Goal: Task Accomplishment & Management: Manage account settings

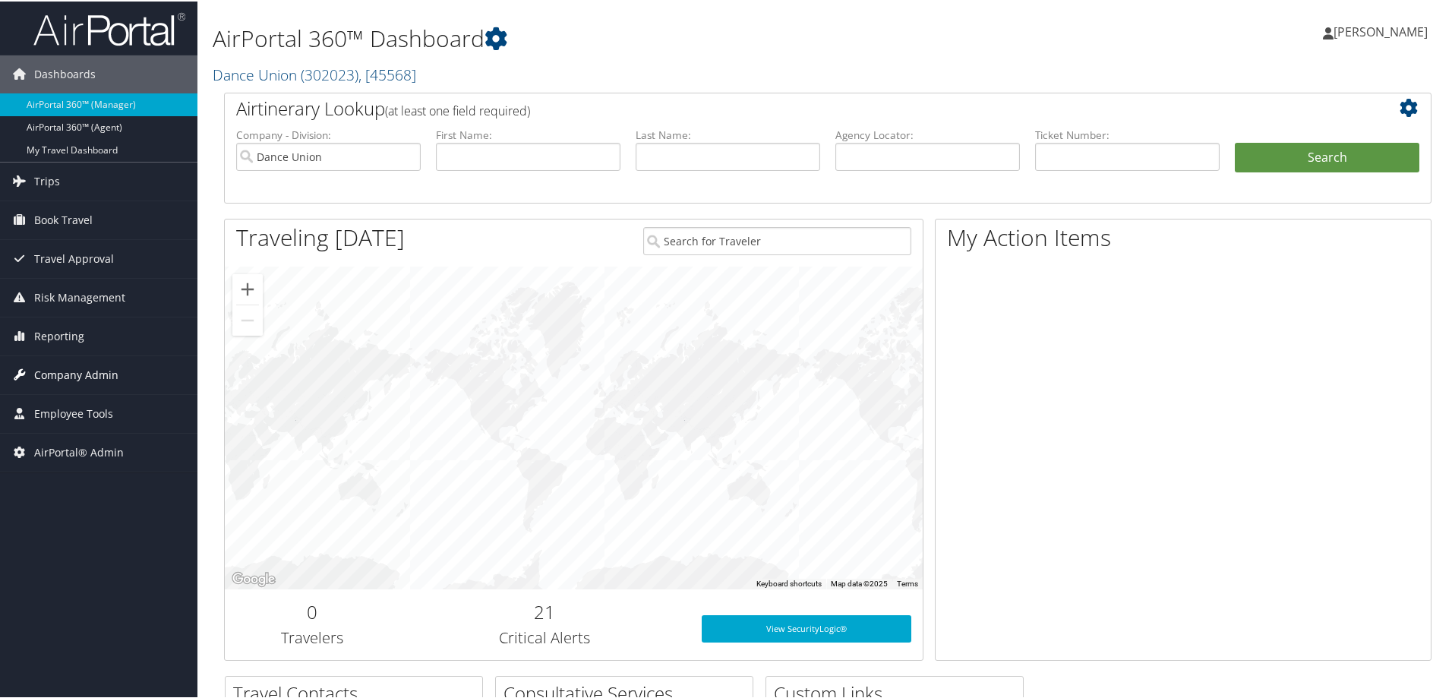
click at [58, 371] on span "Company Admin" at bounding box center [76, 374] width 84 height 38
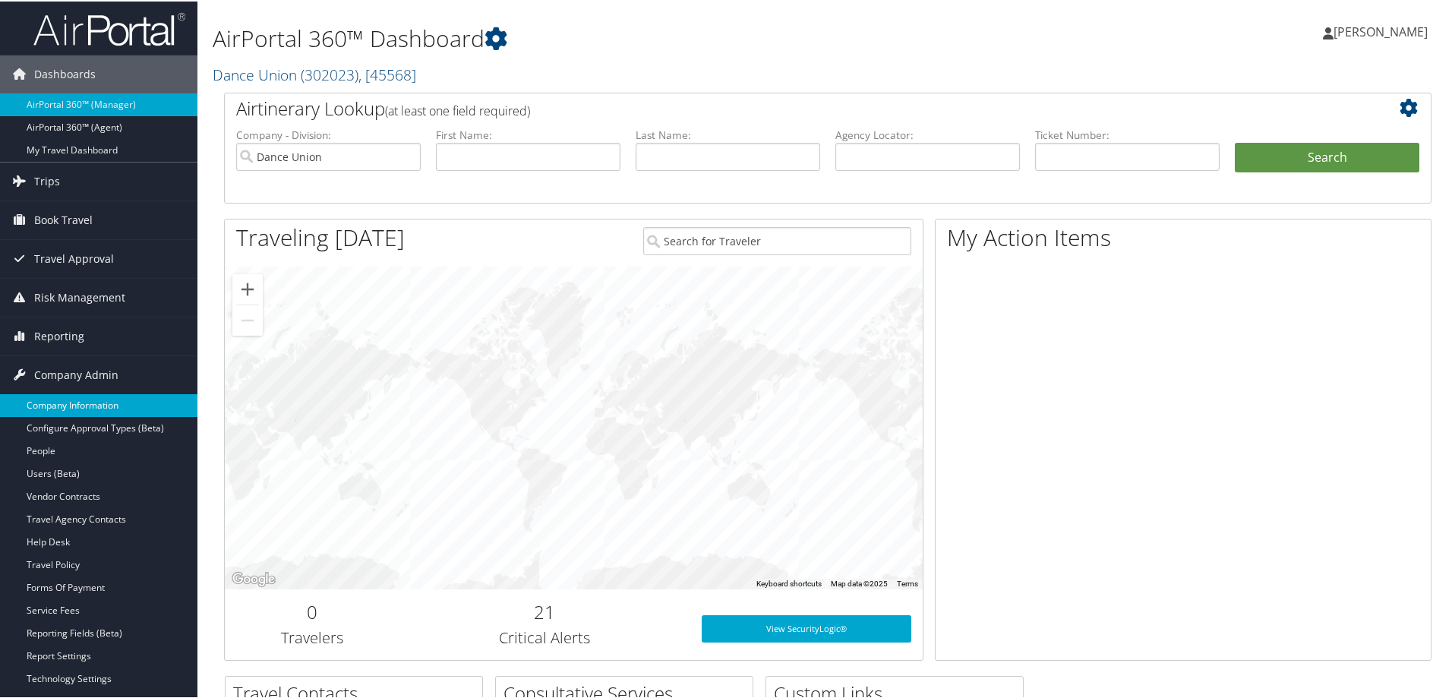
click at [58, 405] on link "Company Information" at bounding box center [98, 404] width 197 height 23
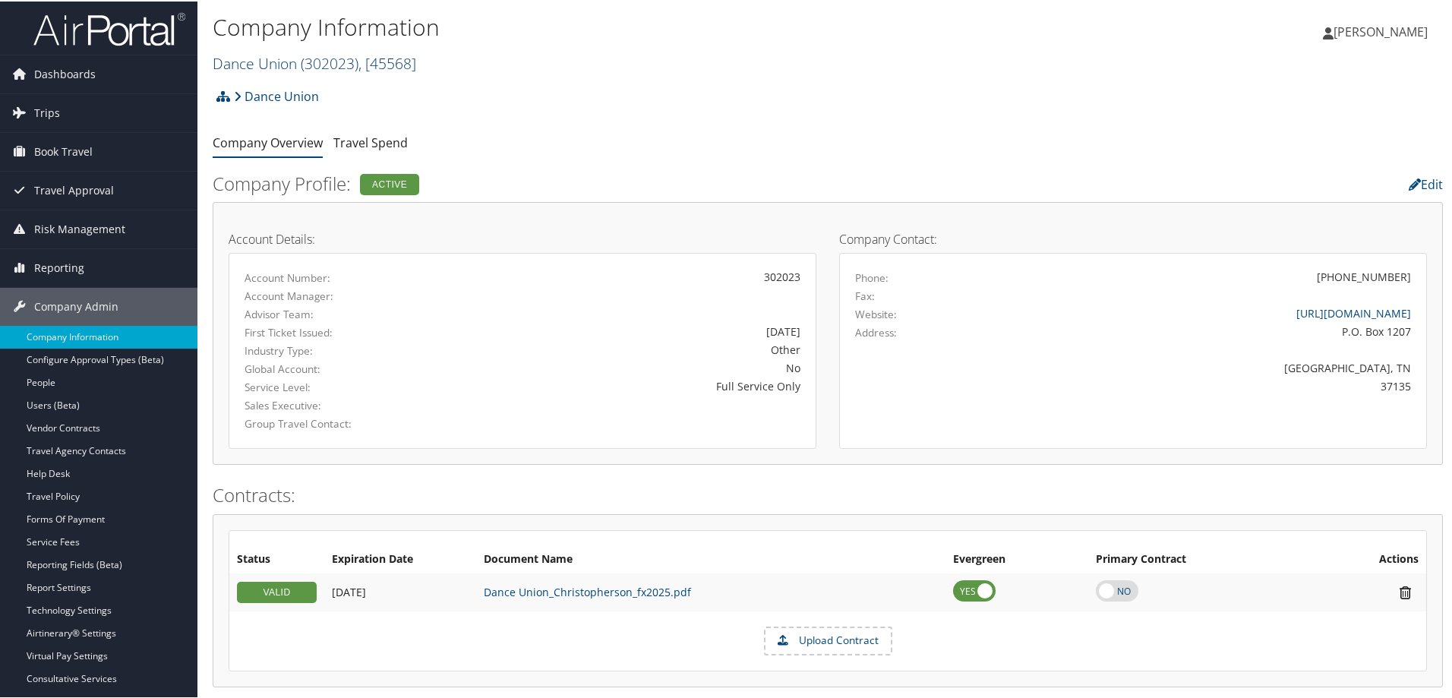
click at [250, 66] on link "Dance Union ( 302023 ) , [ 45568 ]" at bounding box center [315, 62] width 204 height 21
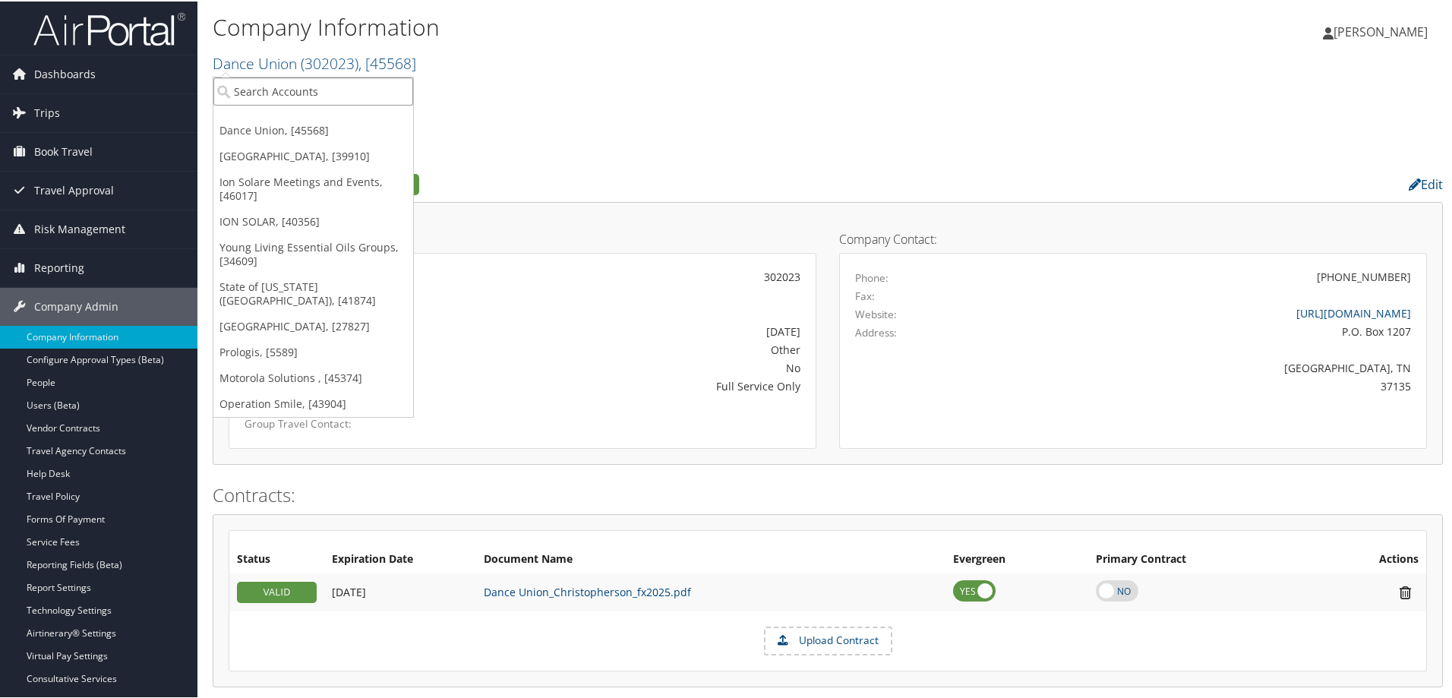
click at [245, 86] on input "search" at bounding box center [313, 90] width 200 height 28
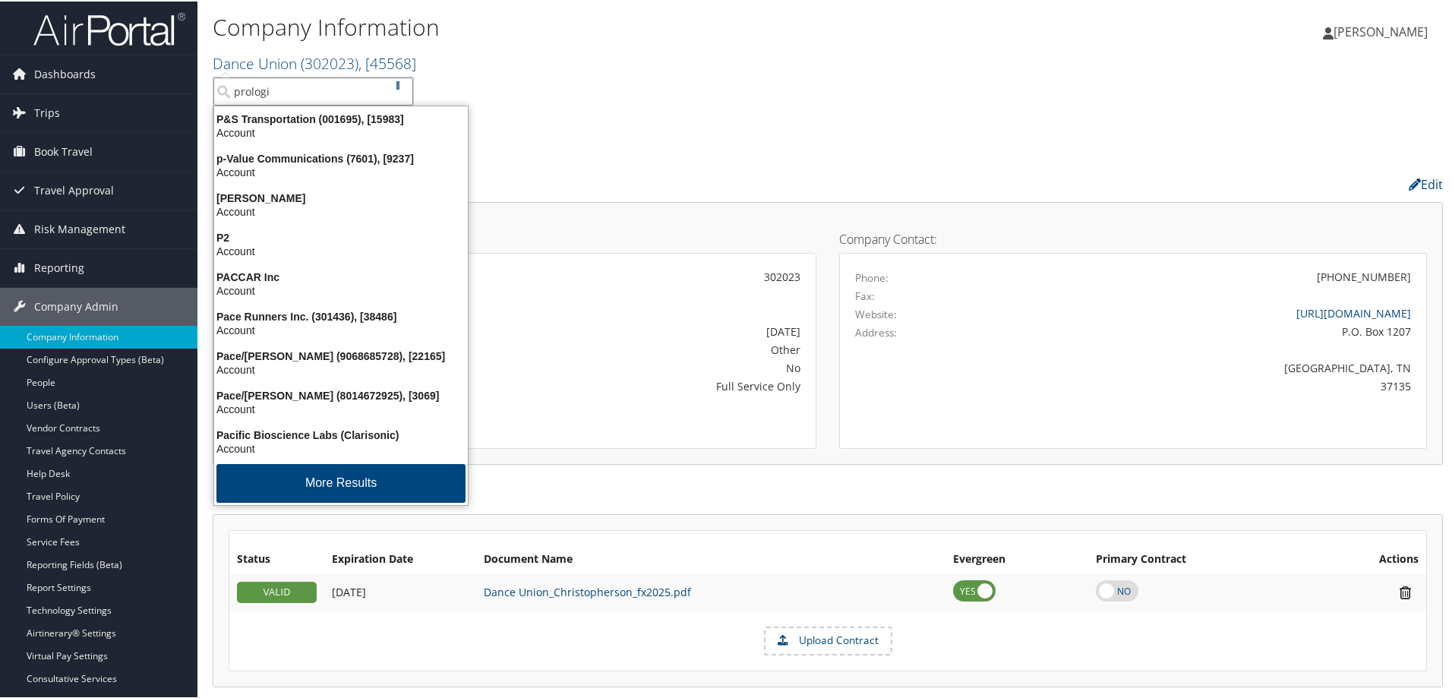
type input "prologis"
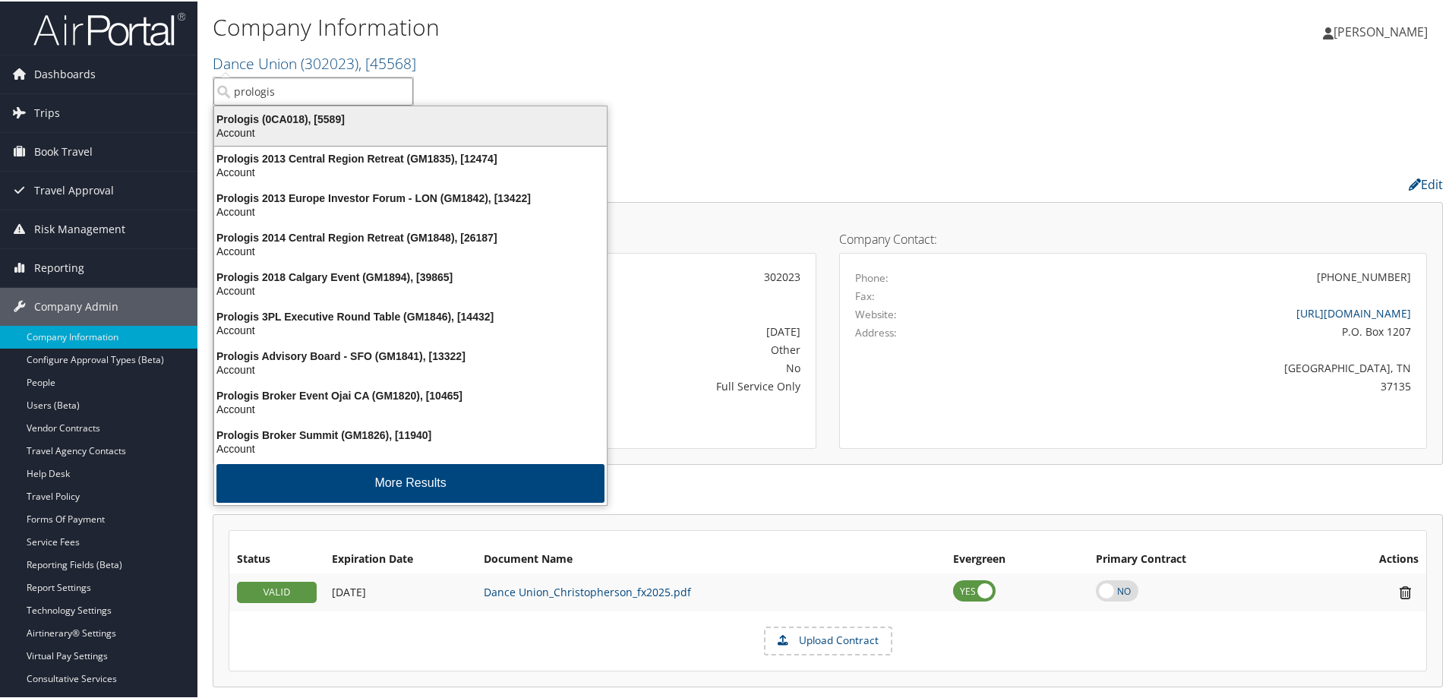
click at [270, 116] on div "Prologis (0CA018), [5589]" at bounding box center [410, 118] width 411 height 14
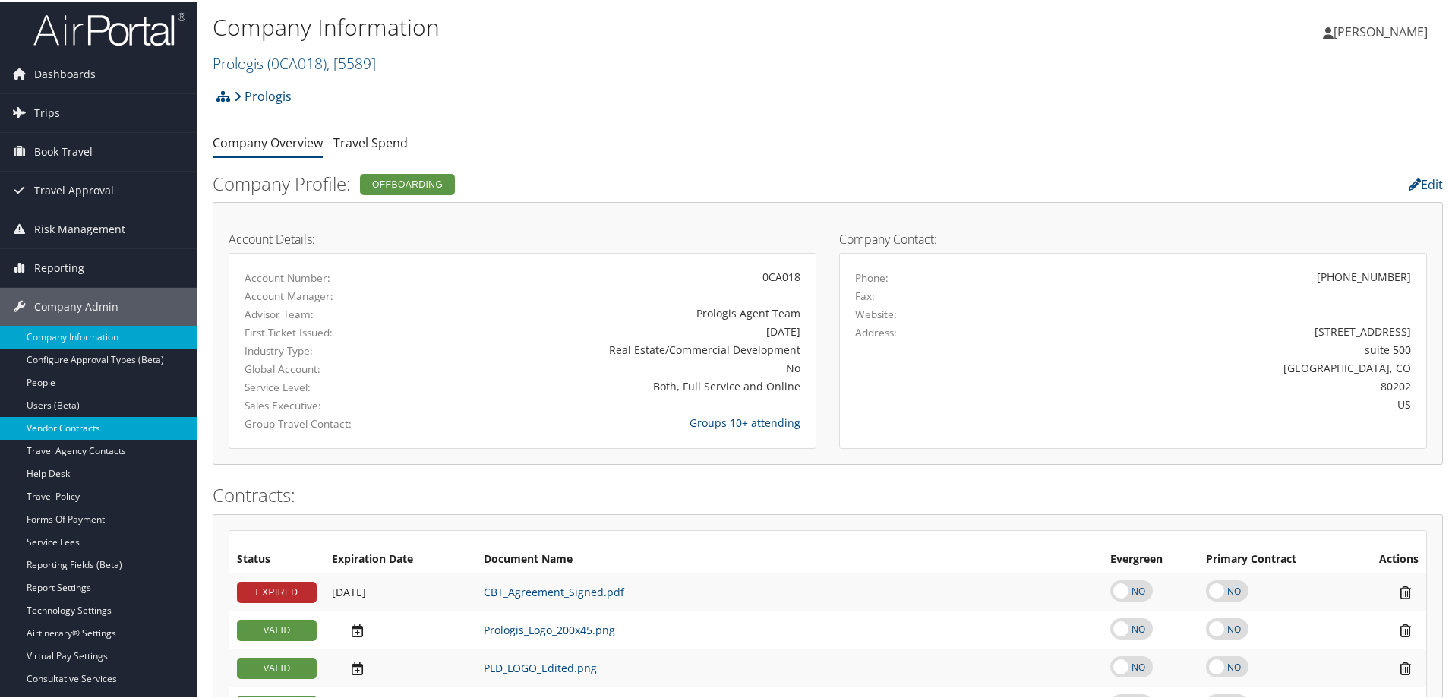
scroll to position [76, 0]
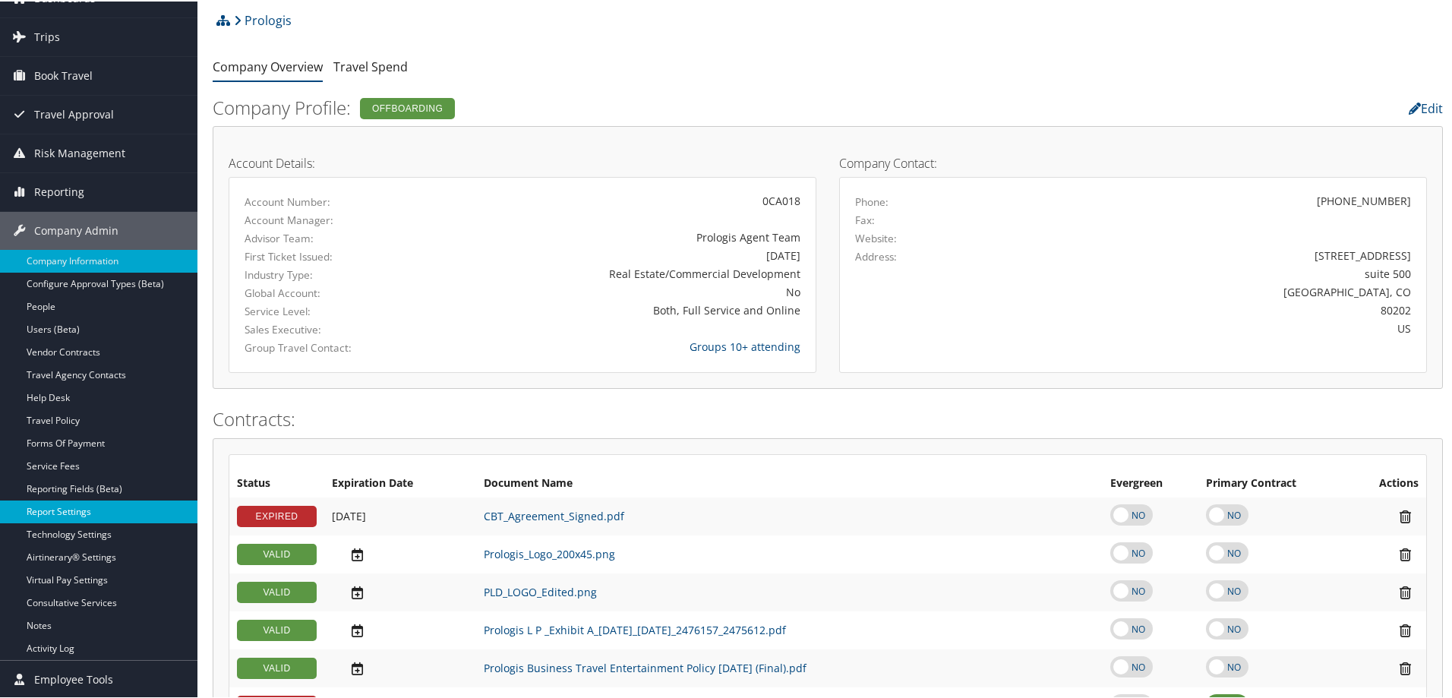
click at [76, 510] on link "Report Settings" at bounding box center [98, 510] width 197 height 23
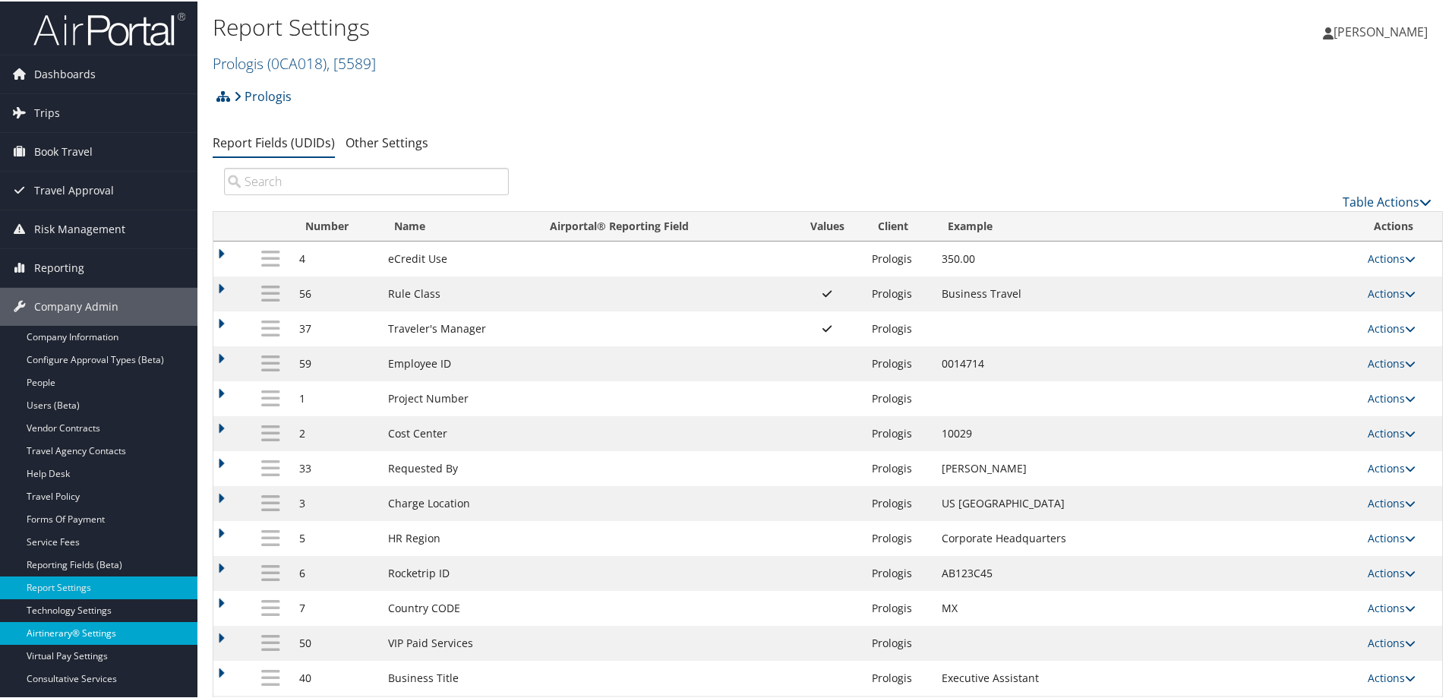
click at [49, 630] on link "Airtinerary® Settings" at bounding box center [98, 632] width 197 height 23
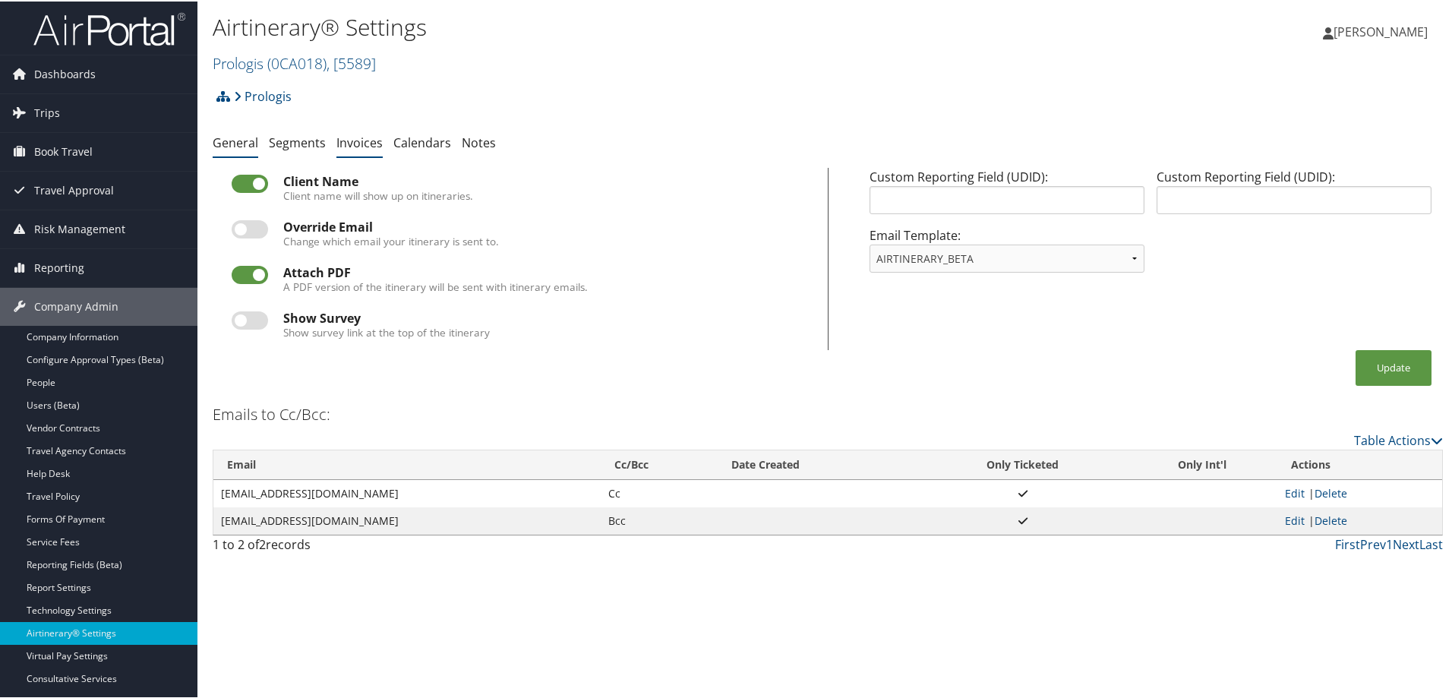
click at [350, 142] on link "Invoices" at bounding box center [359, 141] width 46 height 17
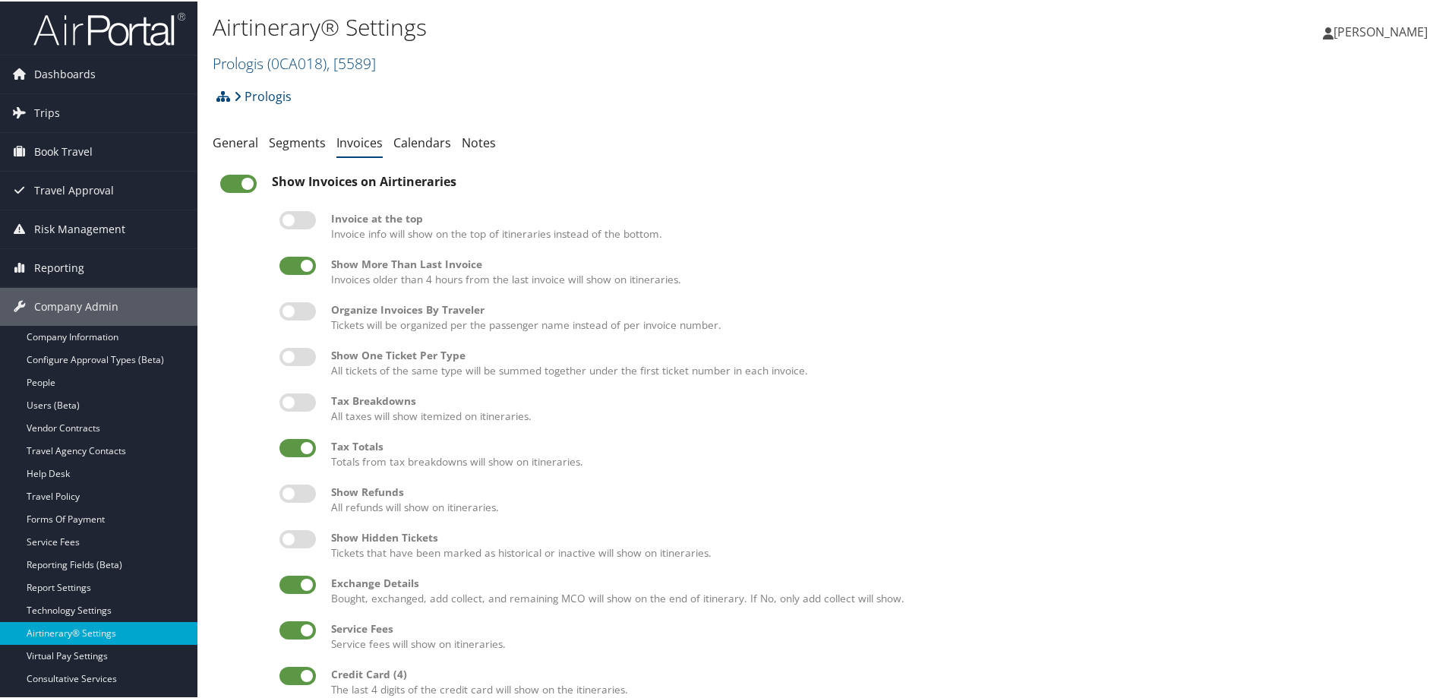
click at [233, 182] on label at bounding box center [238, 182] width 36 height 18
click at [233, 182] on input "checkbox" at bounding box center [233, 185] width 10 height 10
checkbox input "false"
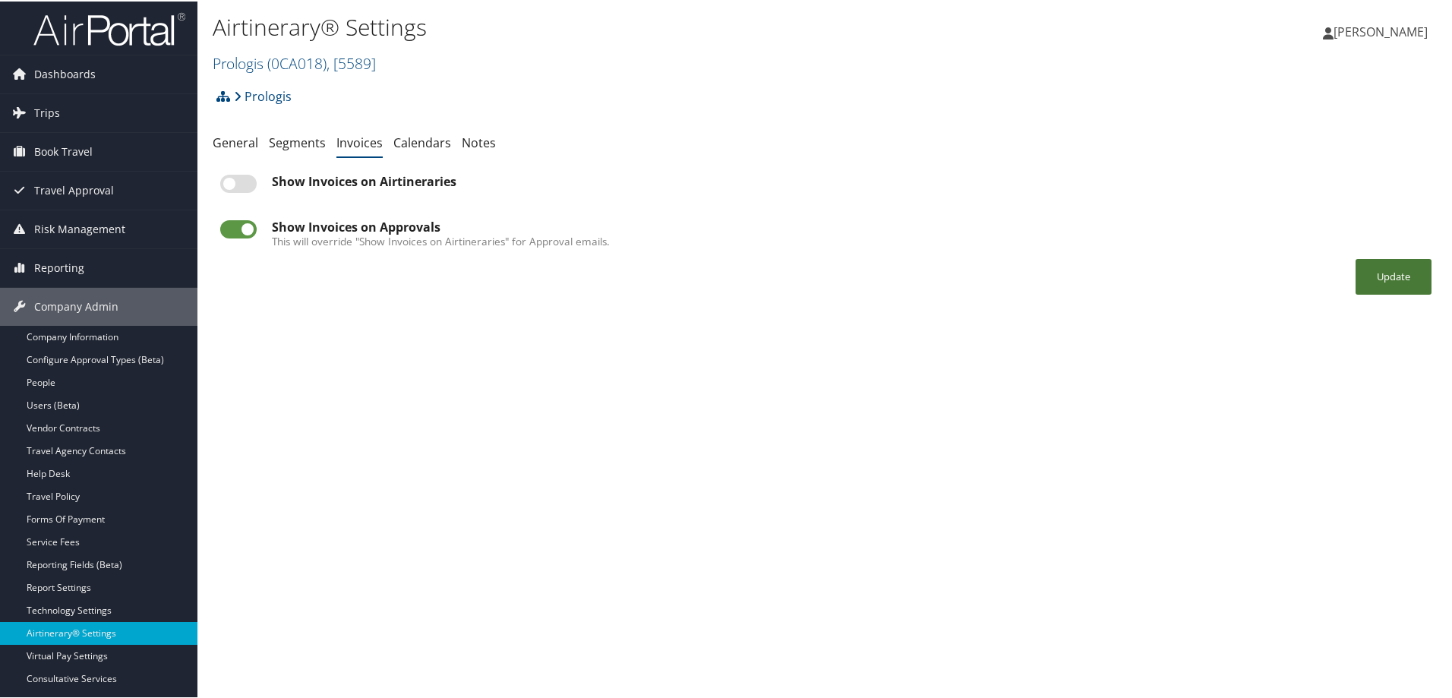
click at [1374, 273] on button "Update" at bounding box center [1394, 275] width 76 height 36
